Goal: Information Seeking & Learning: Learn about a topic

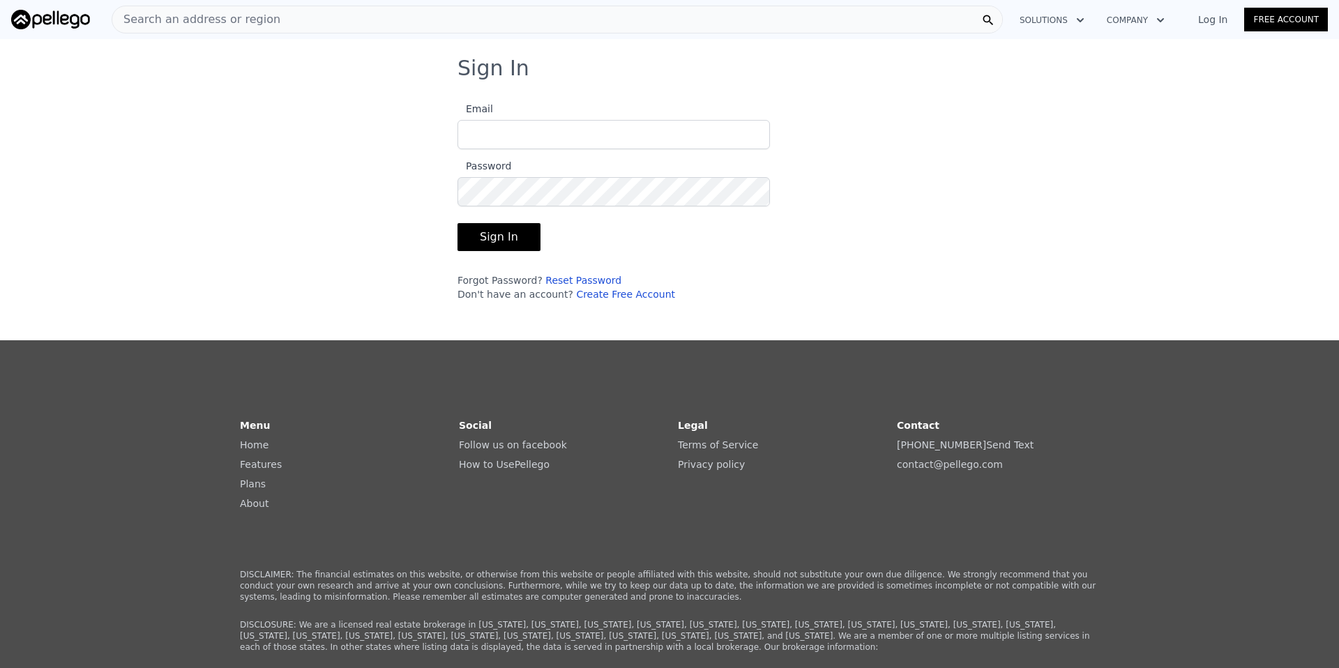
drag, startPoint x: 625, startPoint y: 139, endPoint x: 618, endPoint y: 144, distance: 8.1
click at [625, 139] on input "Email" at bounding box center [613, 134] width 312 height 29
type input "[PERSON_NAME][EMAIL_ADDRESS][DOMAIN_NAME]"
drag, startPoint x: 476, startPoint y: 235, endPoint x: 692, endPoint y: 271, distance: 218.5
click at [477, 235] on button "Sign In" at bounding box center [498, 237] width 83 height 28
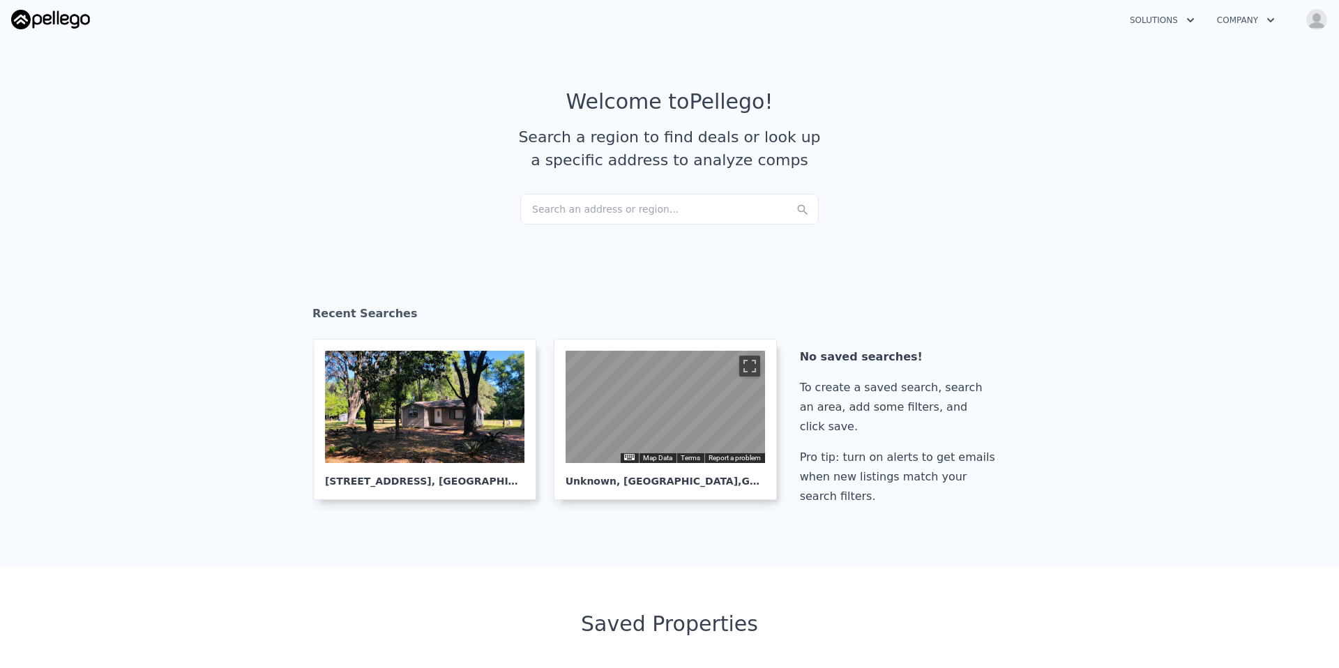
checkbox input "true"
click at [620, 214] on div "Search an address or region..." at bounding box center [669, 209] width 298 height 31
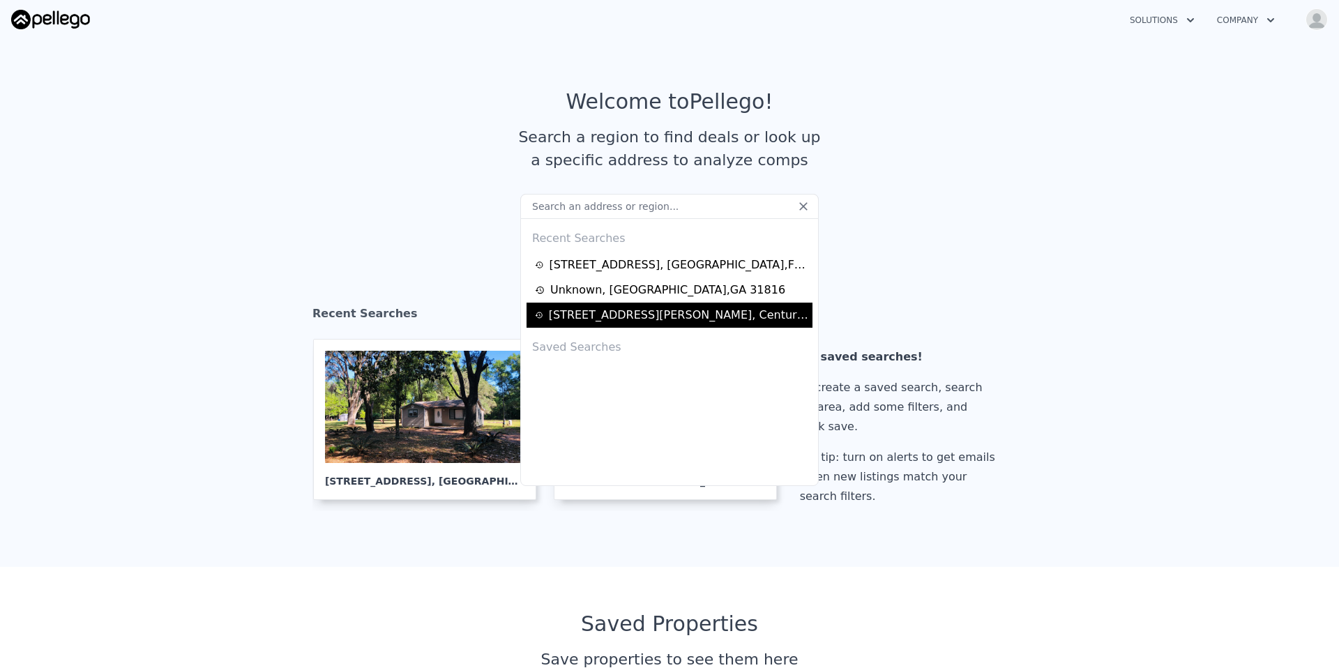
click at [613, 318] on div "[STREET_ADDRESS][PERSON_NAME]" at bounding box center [678, 315] width 259 height 17
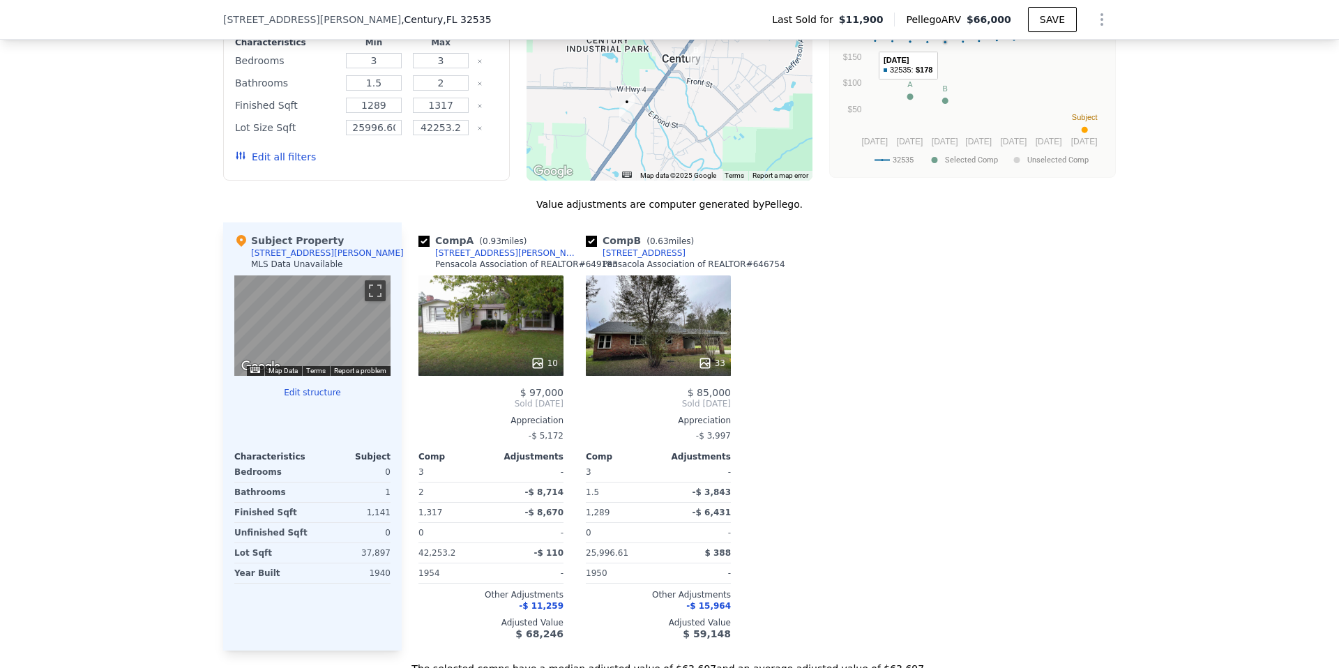
scroll to position [1171, 0]
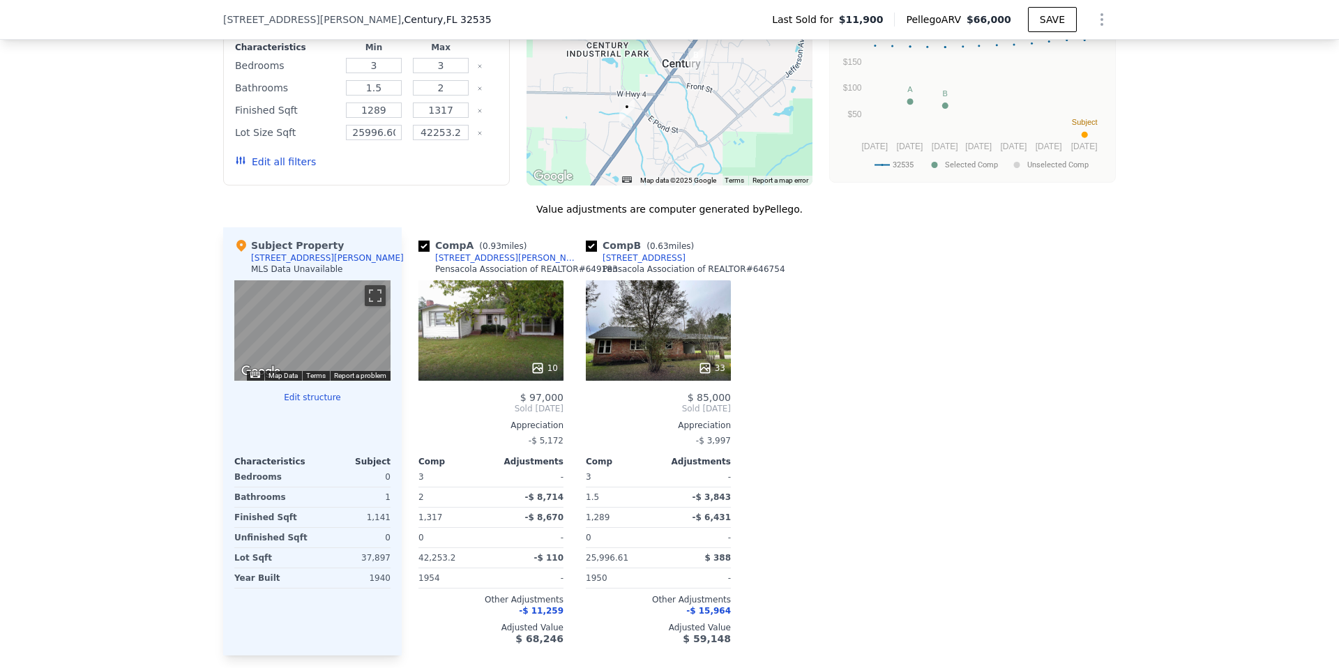
click at [546, 368] on div "10" at bounding box center [544, 368] width 27 height 14
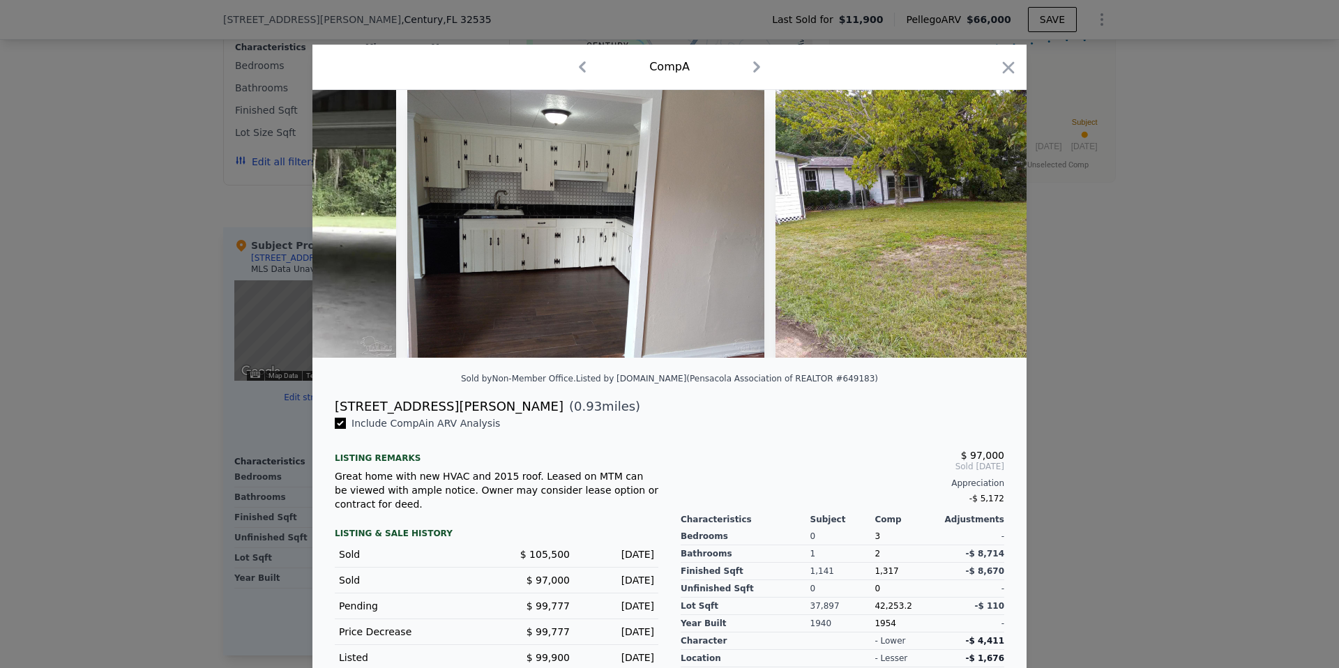
scroll to position [0, 2248]
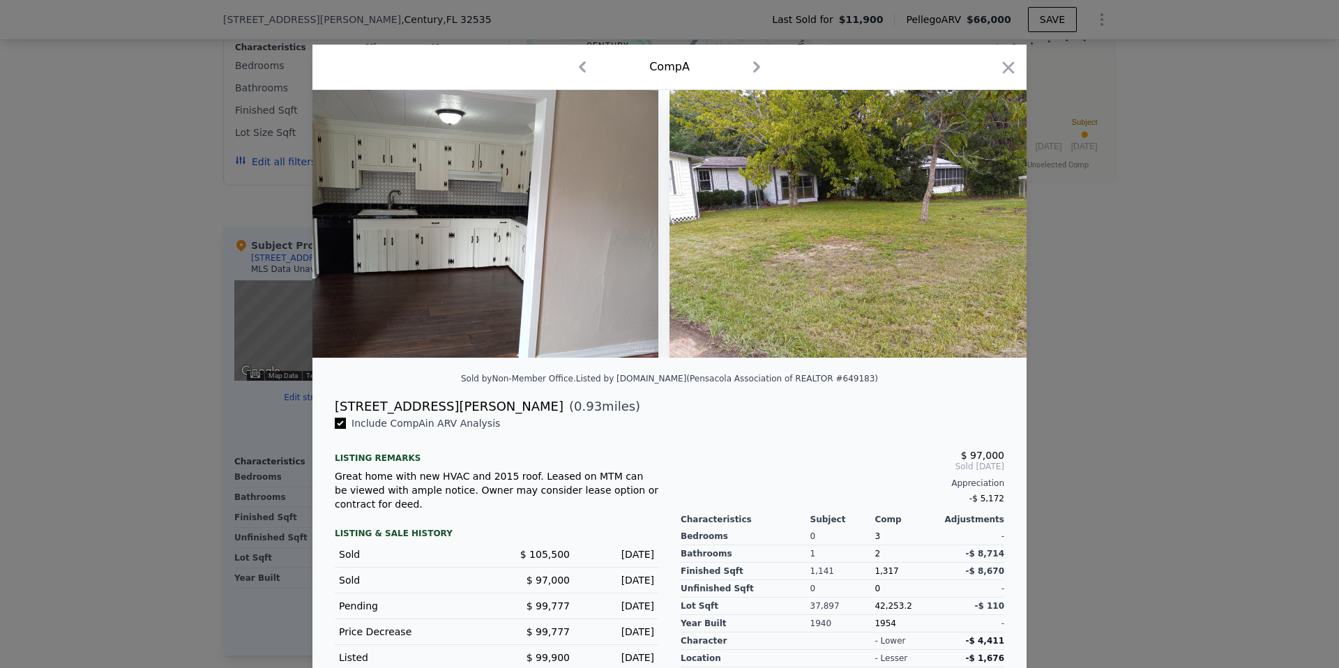
click at [1014, 67] on icon "button" at bounding box center [1008, 68] width 20 height 20
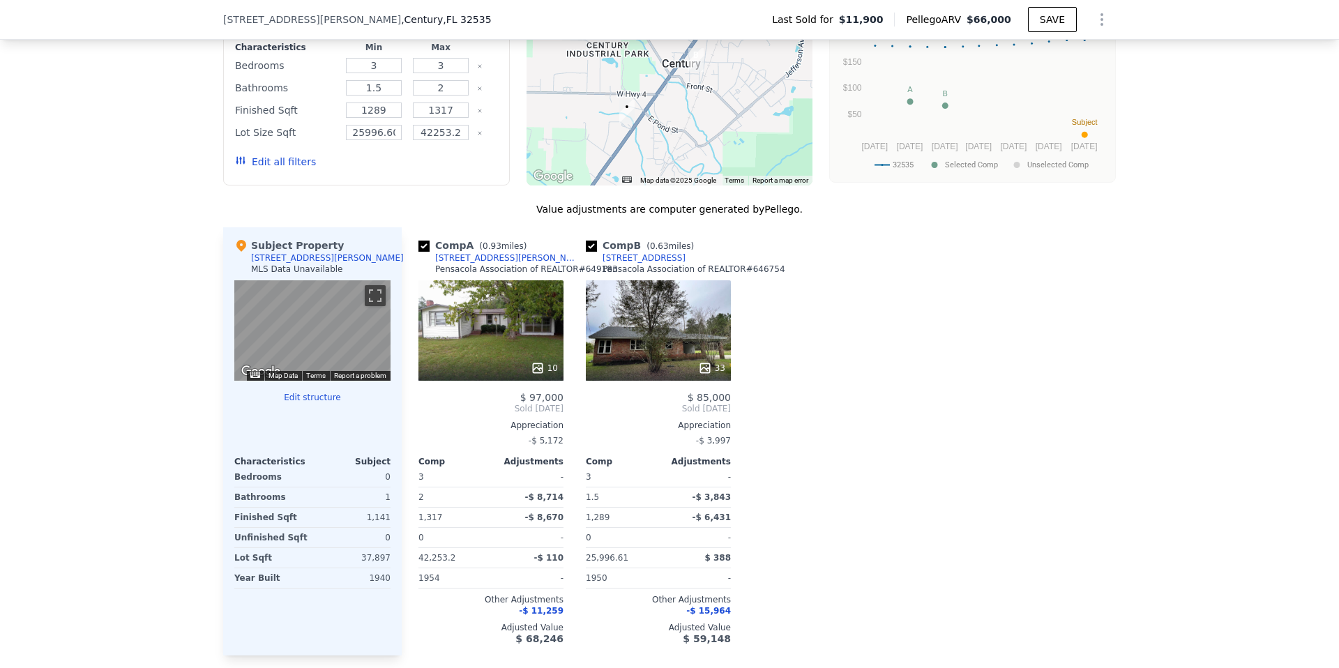
click at [687, 350] on div "33" at bounding box center [658, 330] width 145 height 100
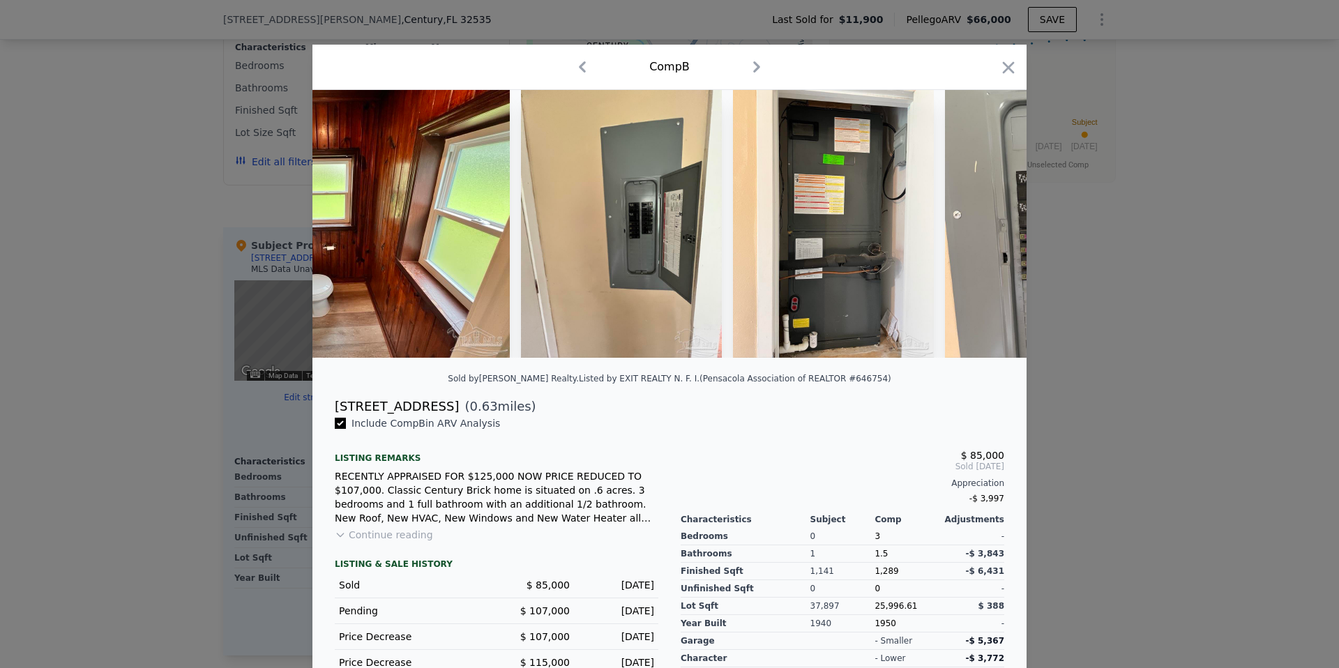
scroll to position [0, 10798]
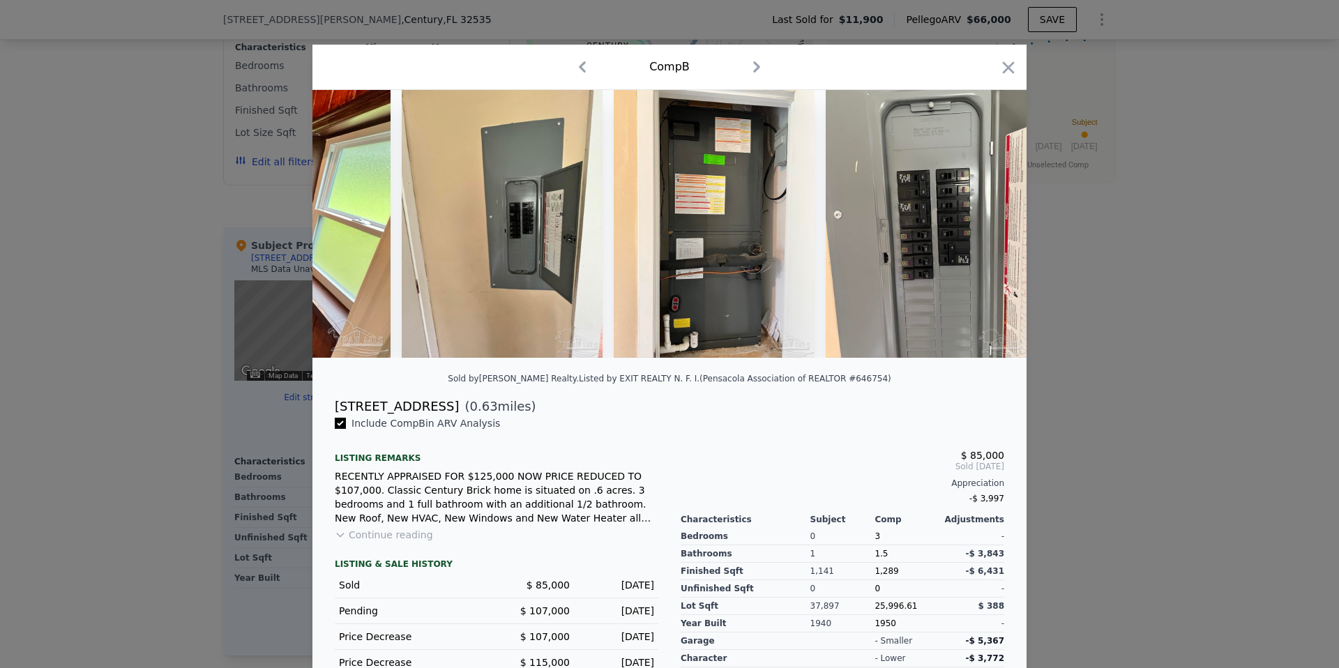
click at [1006, 68] on icon "button" at bounding box center [1008, 68] width 20 height 20
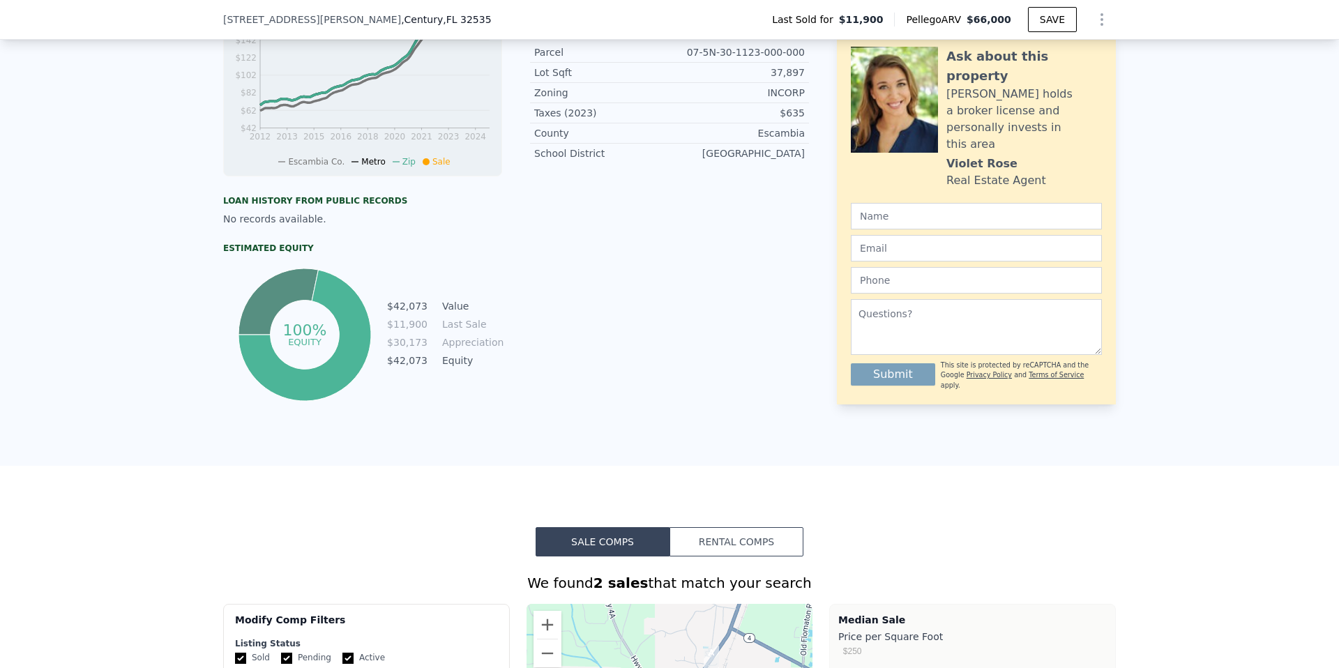
scroll to position [516, 0]
